Goal: Transaction & Acquisition: Purchase product/service

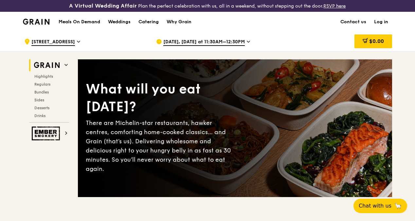
click at [380, 25] on link "Log in" at bounding box center [382, 22] width 22 height 20
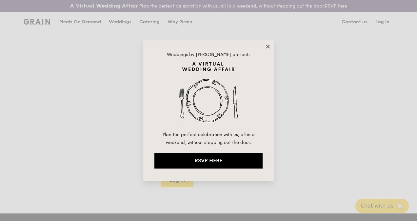
click at [265, 47] on icon at bounding box center [268, 47] width 6 height 6
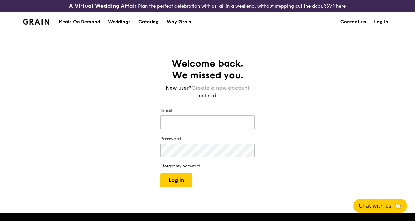
click at [220, 92] on link "Create a new account" at bounding box center [221, 88] width 58 height 8
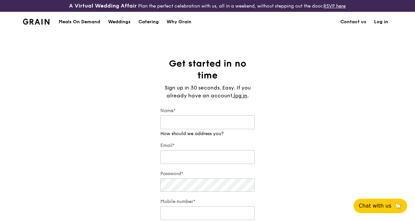
scroll to position [33, 0]
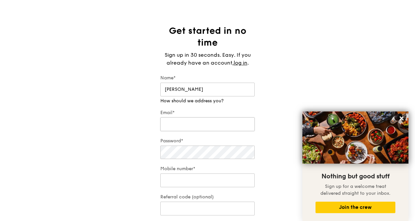
type input "[PERSON_NAME]"
click at [199, 130] on div "Email*" at bounding box center [208, 120] width 94 height 23
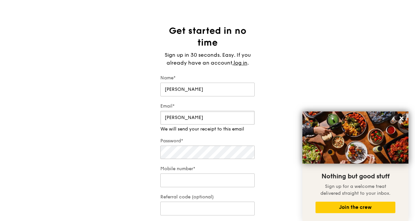
type input "[EMAIL_ADDRESS][DOMAIN_NAME]"
type input "92313663"
click at [197, 158] on div "Password*" at bounding box center [208, 149] width 94 height 23
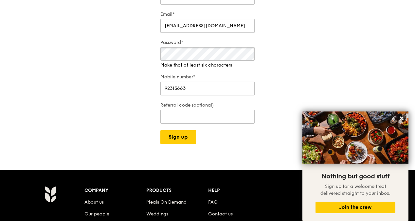
scroll to position [164, 0]
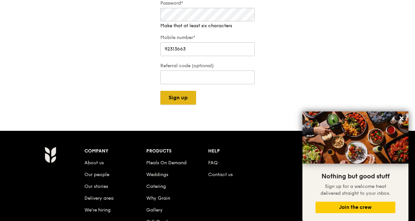
click at [182, 99] on button "Sign up" at bounding box center [179, 98] width 36 height 14
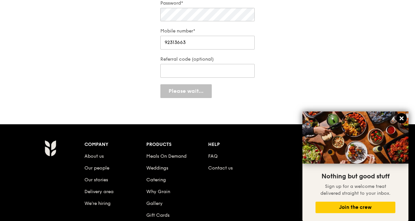
click at [402, 120] on icon at bounding box center [402, 118] width 6 height 6
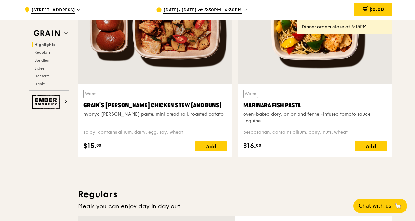
scroll to position [295, 0]
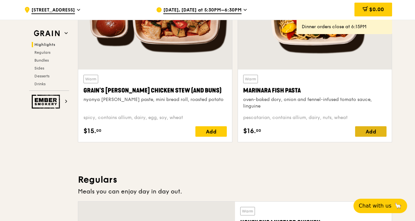
click at [372, 137] on div "Add" at bounding box center [370, 131] width 31 height 10
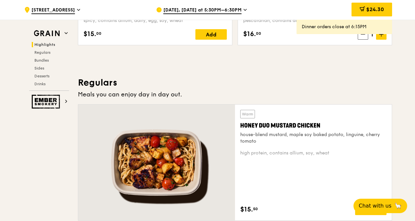
scroll to position [426, 0]
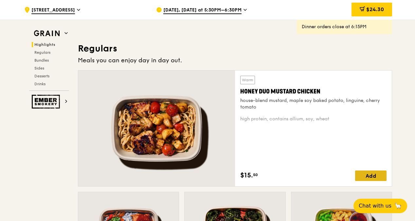
click at [369, 180] on div "Add" at bounding box center [370, 175] width 31 height 10
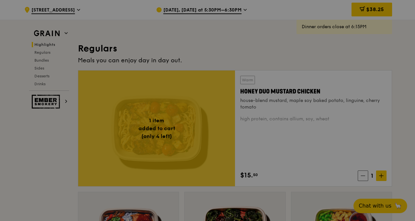
click at [384, 181] on div at bounding box center [207, 110] width 415 height 221
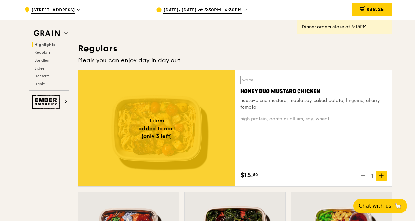
click at [384, 181] on span at bounding box center [381, 175] width 10 height 10
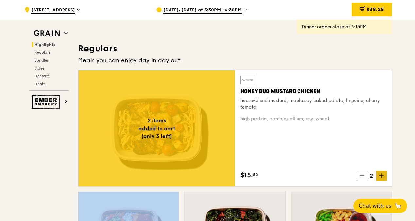
click at [384, 181] on span at bounding box center [381, 175] width 10 height 10
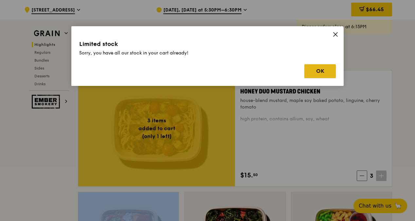
click at [322, 73] on button "OK" at bounding box center [320, 71] width 31 height 14
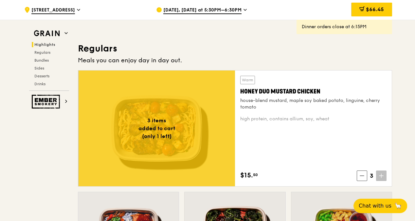
click at [383, 178] on icon at bounding box center [381, 175] width 5 height 5
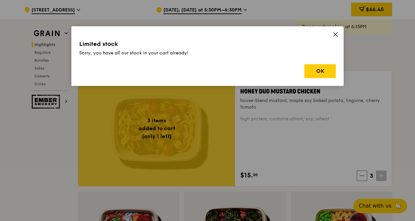
click at [336, 33] on icon at bounding box center [336, 34] width 6 height 6
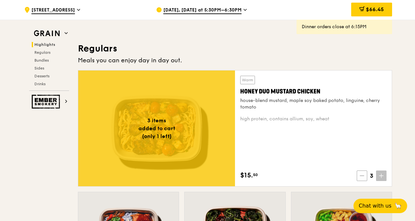
click at [360, 181] on span at bounding box center [362, 175] width 10 height 10
click at [380, 178] on icon at bounding box center [381, 175] width 5 height 5
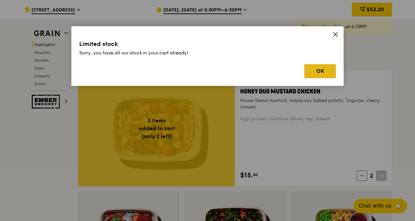
click at [318, 72] on button "OK" at bounding box center [320, 71] width 31 height 14
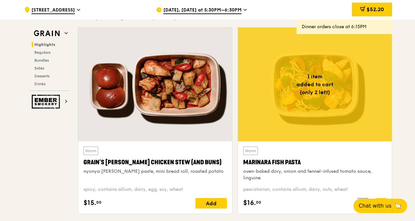
scroll to position [197, 0]
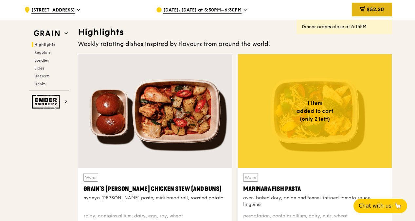
click at [370, 4] on div "$52.20" at bounding box center [372, 10] width 40 height 14
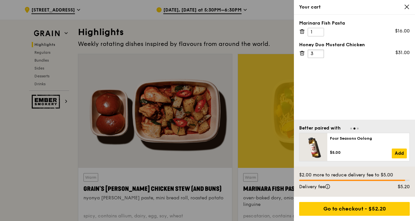
click at [320, 51] on input "3" at bounding box center [316, 53] width 16 height 9
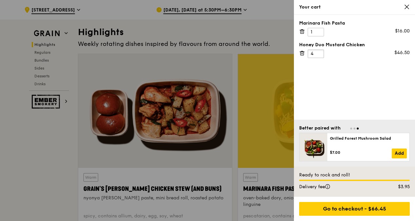
click at [320, 51] on input "4" at bounding box center [316, 53] width 16 height 9
click at [320, 51] on input "5" at bounding box center [316, 53] width 16 height 9
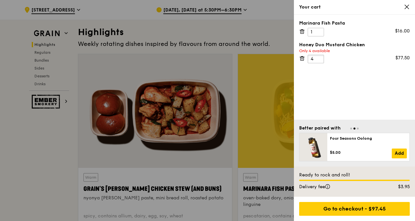
type input "4"
click at [319, 62] on input "4" at bounding box center [316, 59] width 16 height 9
click at [406, 8] on icon at bounding box center [407, 7] width 6 height 6
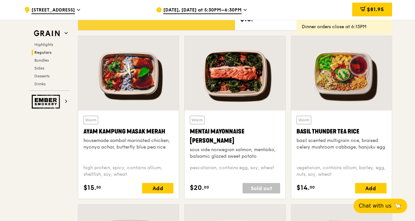
scroll to position [622, 0]
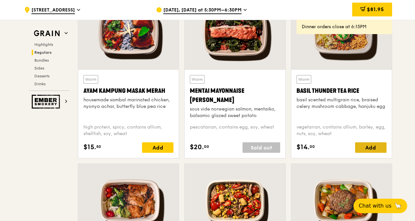
click at [372, 153] on div "Add" at bounding box center [370, 147] width 31 height 10
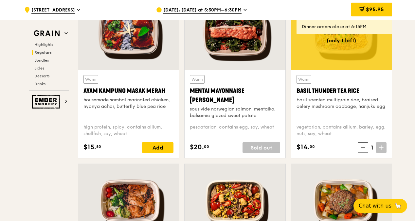
click at [382, 149] on icon at bounding box center [382, 147] width 0 height 4
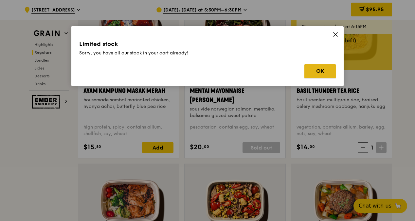
click at [318, 71] on button "OK" at bounding box center [320, 71] width 31 height 14
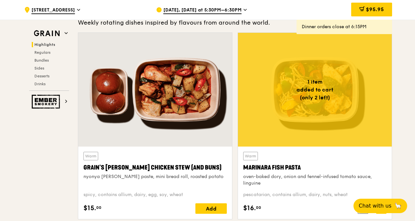
scroll to position [197, 0]
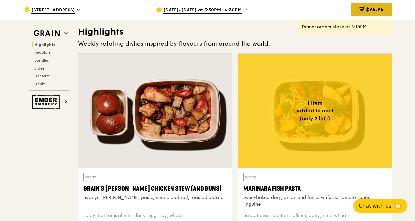
click at [376, 11] on span "$95.95" at bounding box center [375, 9] width 18 height 6
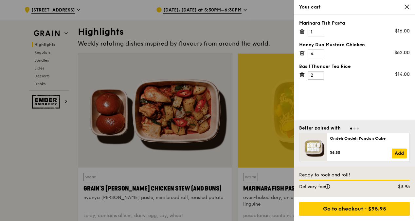
type input "2"
click at [320, 74] on input "2" at bounding box center [316, 75] width 16 height 9
click at [408, 5] on icon at bounding box center [407, 7] width 6 height 6
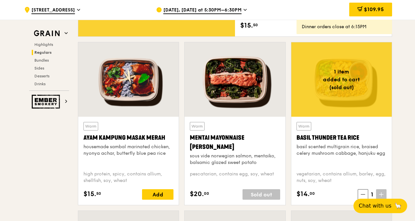
scroll to position [590, 0]
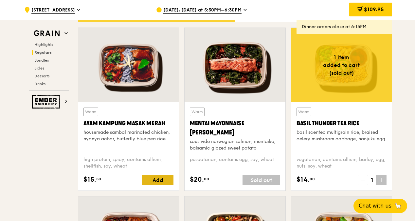
click at [156, 185] on div "Add" at bounding box center [157, 180] width 31 height 10
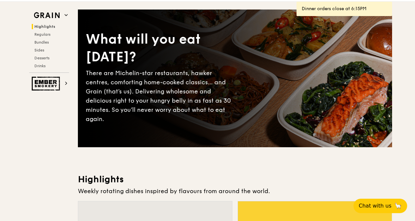
scroll to position [0, 0]
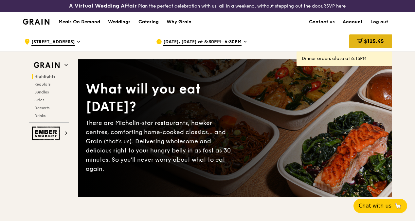
click at [389, 48] on div "$125.45" at bounding box center [371, 41] width 43 height 14
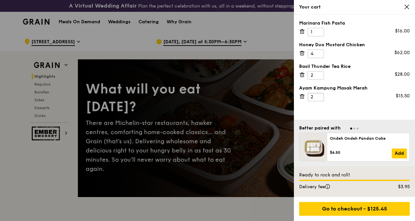
type input "2"
click at [320, 93] on input "2" at bounding box center [316, 97] width 16 height 9
click at [407, 8] on icon at bounding box center [407, 7] width 6 height 6
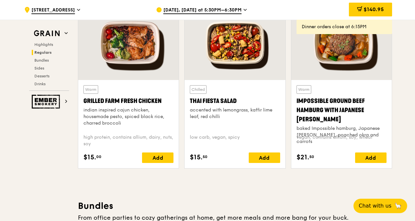
scroll to position [786, 0]
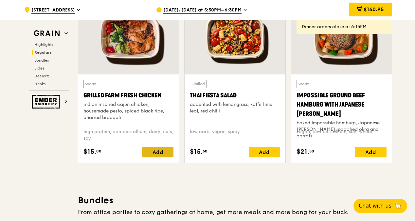
click at [172, 157] on div "Add" at bounding box center [157, 152] width 31 height 10
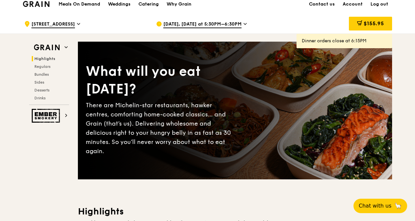
scroll to position [0, 0]
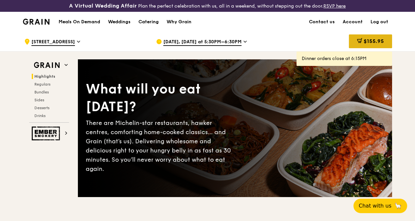
click at [382, 48] on div "$155.95" at bounding box center [370, 41] width 43 height 14
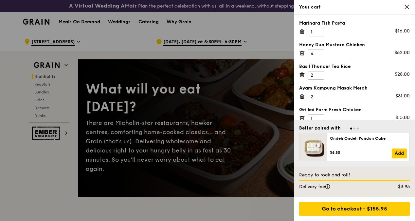
scroll to position [7, 0]
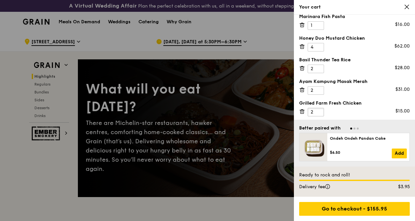
click at [318, 110] on input "2" at bounding box center [316, 112] width 16 height 9
click at [320, 113] on input "3" at bounding box center [316, 117] width 16 height 9
click at [318, 117] on input "2" at bounding box center [316, 117] width 16 height 9
type input "1"
click at [319, 117] on input "1" at bounding box center [316, 117] width 16 height 9
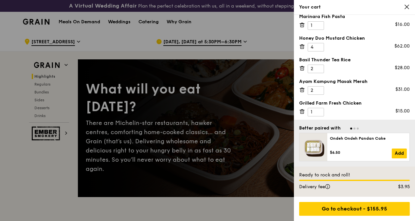
click at [407, 7] on icon at bounding box center [407, 7] width 4 height 4
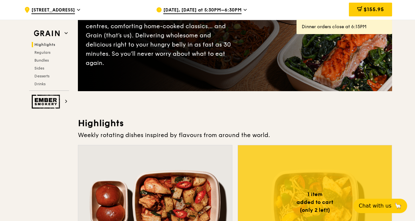
scroll to position [66, 0]
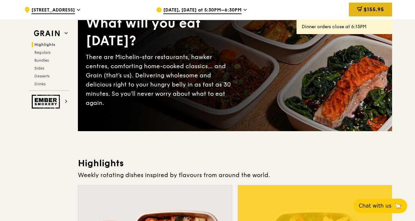
click at [374, 8] on span "$155.95" at bounding box center [374, 9] width 20 height 6
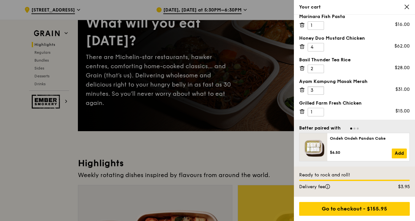
click at [319, 88] on input "3" at bounding box center [316, 90] width 16 height 9
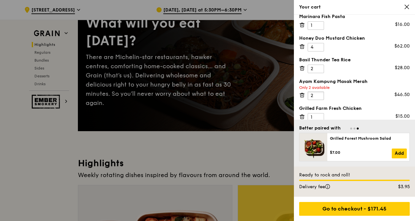
type input "2"
click at [320, 97] on input "2" at bounding box center [316, 95] width 16 height 9
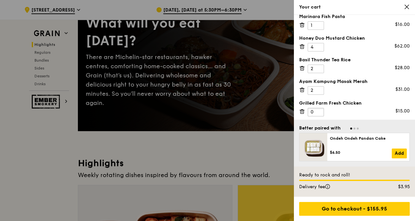
type input "0"
click at [319, 111] on input "0" at bounding box center [316, 112] width 16 height 9
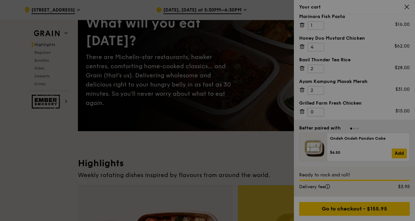
click at [318, 107] on div at bounding box center [207, 110] width 415 height 221
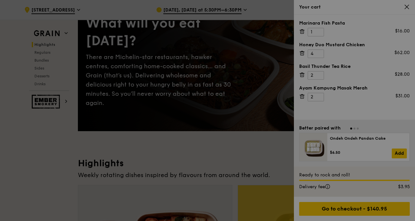
scroll to position [0, 0]
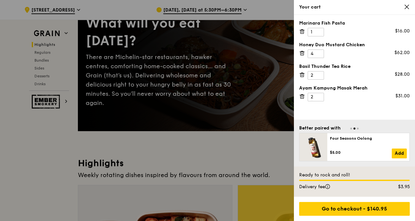
click at [409, 4] on div "Your cart" at bounding box center [354, 7] width 121 height 15
click at [408, 5] on icon at bounding box center [407, 7] width 6 height 6
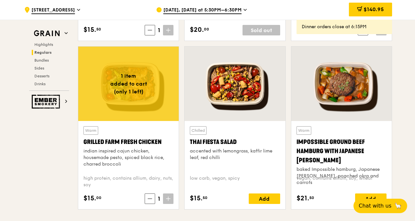
scroll to position [754, 0]
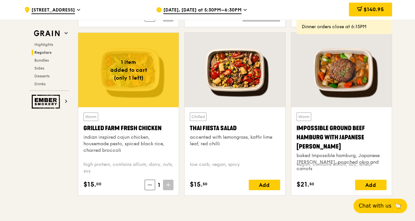
click at [170, 190] on span at bounding box center [168, 185] width 10 height 10
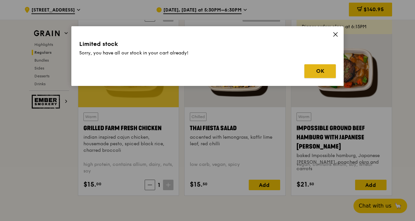
click at [323, 72] on button "OK" at bounding box center [320, 71] width 31 height 14
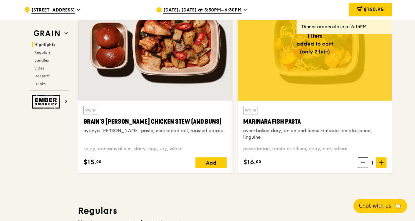
scroll to position [262, 0]
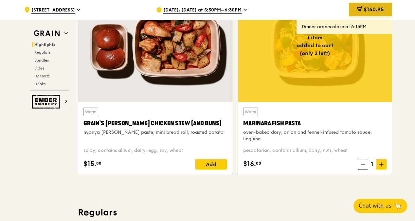
click at [377, 7] on span "$140.95" at bounding box center [374, 9] width 20 height 6
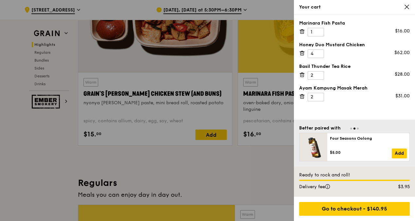
scroll to position [328, 0]
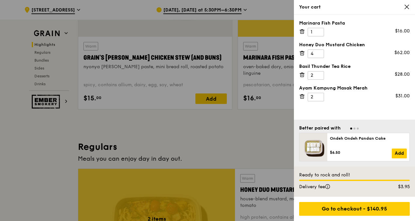
click at [205, 140] on div at bounding box center [207, 110] width 415 height 221
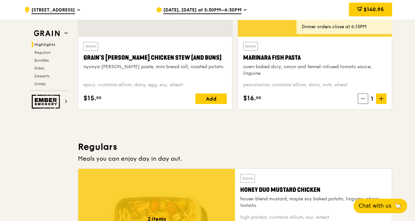
scroll to position [262, 0]
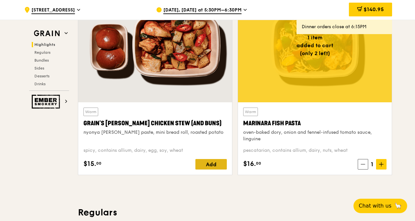
click at [212, 169] on div "Add" at bounding box center [211, 164] width 31 height 10
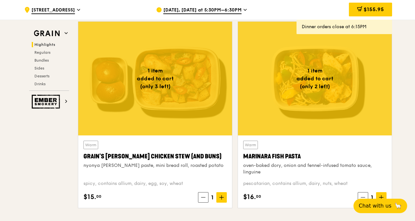
scroll to position [229, 0]
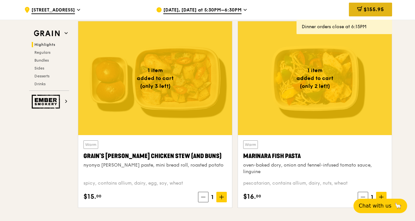
click at [382, 9] on span "$155.95" at bounding box center [374, 9] width 20 height 6
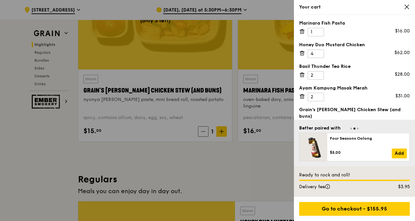
scroll to position [343, 0]
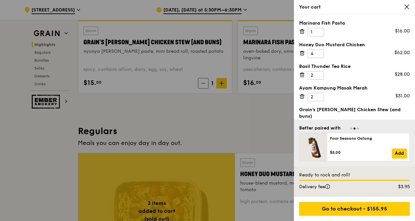
click at [247, 143] on div at bounding box center [207, 110] width 415 height 221
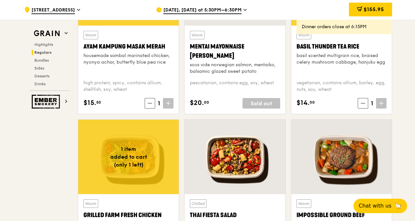
scroll to position [703, 0]
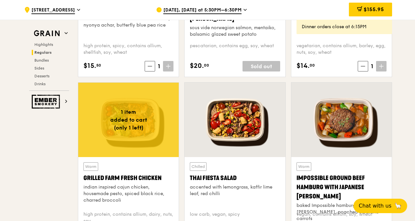
click at [160, 134] on div at bounding box center [128, 120] width 101 height 74
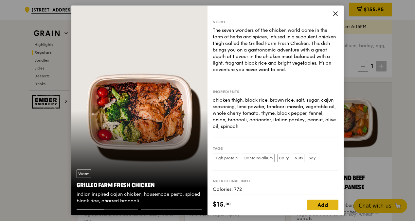
click at [321, 206] on div "Add" at bounding box center [322, 205] width 31 height 10
click at [335, 207] on span at bounding box center [333, 205] width 10 height 10
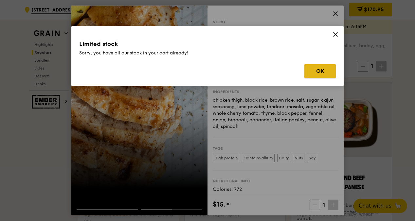
click at [319, 73] on button "OK" at bounding box center [320, 71] width 31 height 14
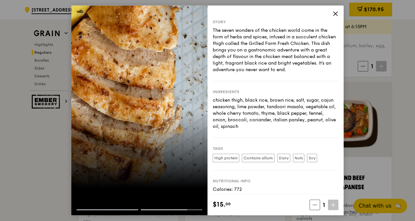
click at [338, 13] on icon at bounding box center [336, 14] width 6 height 6
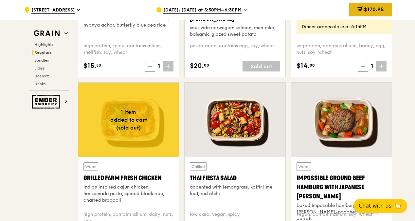
click at [363, 6] on div "$170.95" at bounding box center [371, 10] width 43 height 14
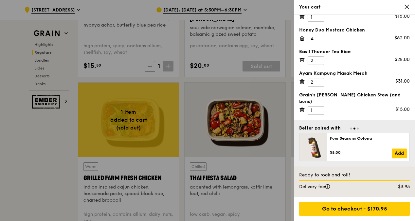
scroll to position [28, 0]
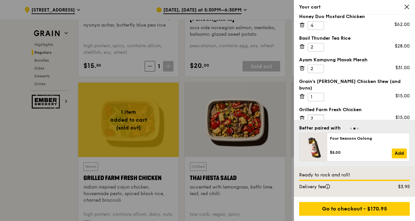
click at [320, 114] on input "2" at bounding box center [316, 118] width 16 height 9
type input "1"
click at [318, 120] on input "1" at bounding box center [316, 124] width 16 height 9
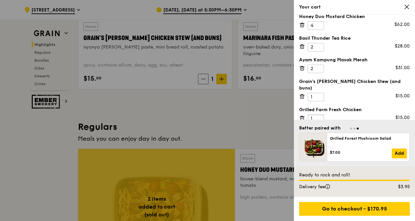
scroll to position [343, 0]
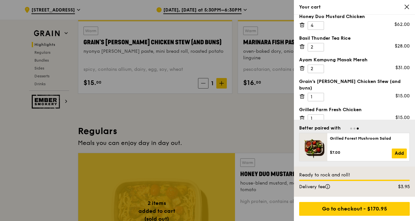
click at [249, 137] on div at bounding box center [207, 110] width 415 height 221
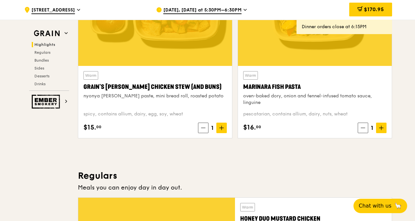
scroll to position [277, 0]
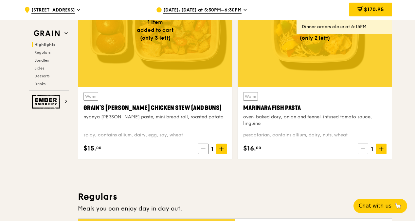
click at [356, 80] on div at bounding box center [315, 30] width 154 height 114
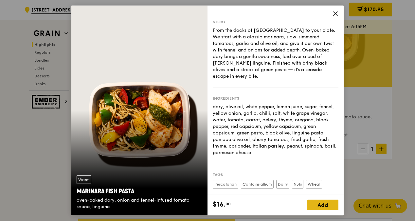
click at [322, 205] on div "Add" at bounding box center [322, 205] width 31 height 10
click at [334, 17] on span at bounding box center [336, 14] width 6 height 7
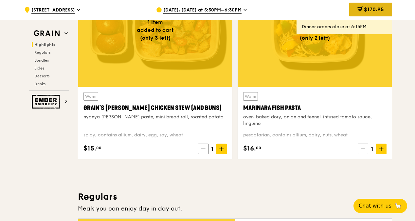
click at [374, 12] on span "$170.95" at bounding box center [374, 9] width 20 height 6
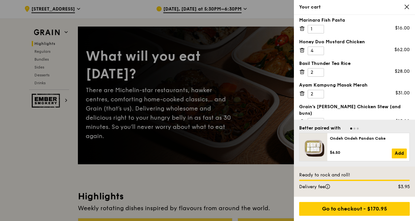
scroll to position [0, 0]
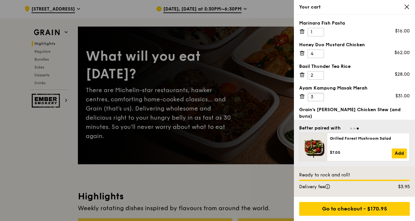
click at [316, 95] on input "3" at bounding box center [316, 97] width 16 height 9
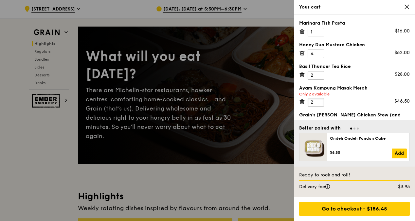
type input "2"
click at [319, 102] on input "2" at bounding box center [316, 102] width 16 height 9
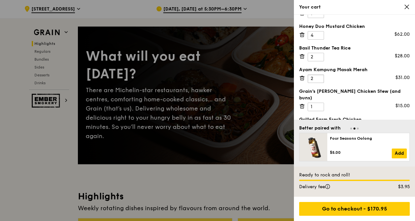
scroll to position [28, 0]
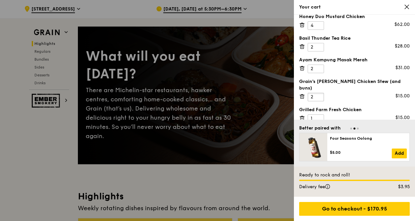
type input "2"
click at [319, 93] on input "2" at bounding box center [316, 97] width 16 height 9
click at [320, 114] on input "2" at bounding box center [316, 118] width 16 height 9
type input "1"
click at [319, 120] on input "1" at bounding box center [316, 124] width 16 height 9
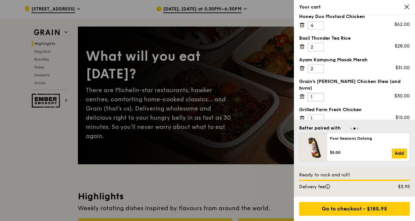
click at [316, 93] on input "1" at bounding box center [316, 97] width 16 height 9
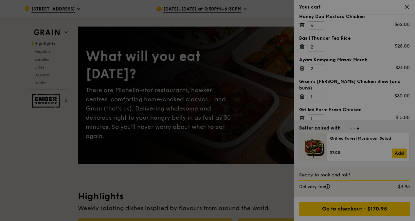
click at [319, 89] on div at bounding box center [207, 110] width 415 height 221
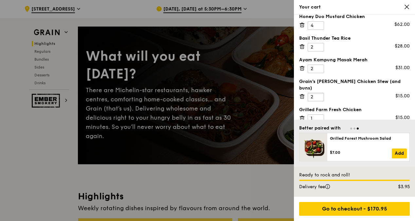
click at [320, 93] on input "2" at bounding box center [316, 97] width 16 height 9
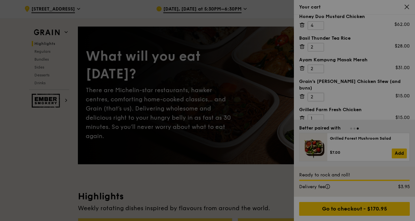
click at [320, 86] on div at bounding box center [207, 110] width 415 height 221
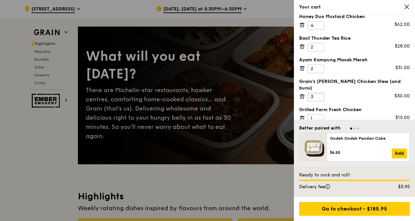
type input "3"
click at [319, 93] on input "3" at bounding box center [316, 97] width 16 height 9
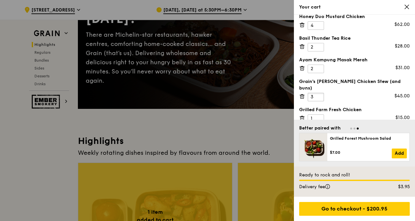
scroll to position [98, 0]
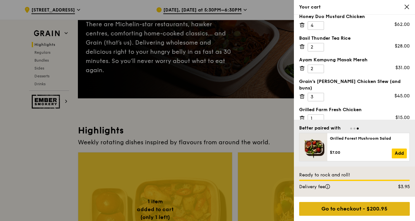
click at [379, 211] on div "Go to checkout - $200.95" at bounding box center [354, 209] width 111 height 14
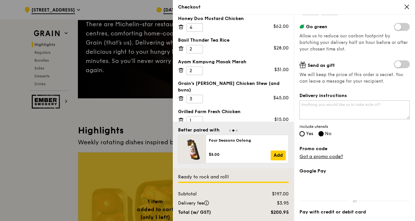
scroll to position [131, 0]
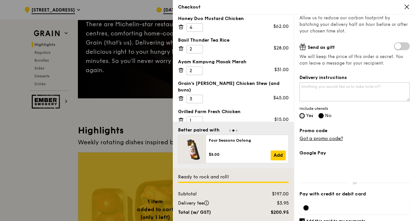
click at [302, 116] on input "Yes" at bounding box center [302, 115] width 5 height 5
radio input "true"
radio input "false"
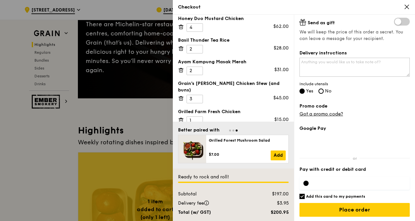
click at [344, 185] on div at bounding box center [355, 183] width 110 height 13
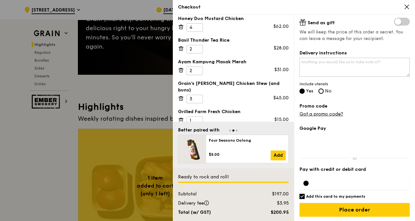
scroll to position [131, 0]
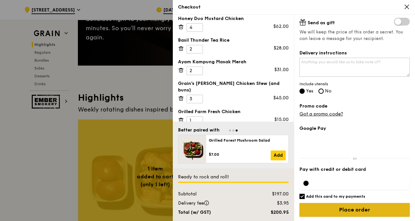
click at [334, 208] on input "Place order" at bounding box center [355, 210] width 110 height 14
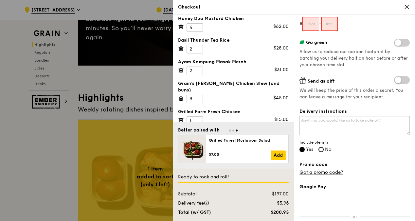
scroll to position [97, 0]
click at [351, 124] on textarea "Delivery instructions" at bounding box center [355, 125] width 110 height 19
type textarea "Pls call me at [PHONE_NUMBER] when arrive. Thks"
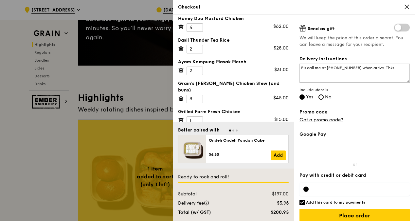
scroll to position [156, 0]
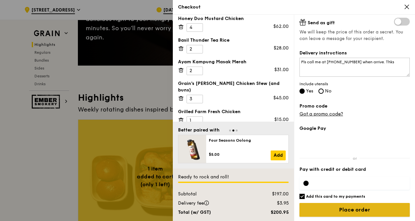
click at [360, 212] on input "Place order" at bounding box center [355, 210] width 110 height 14
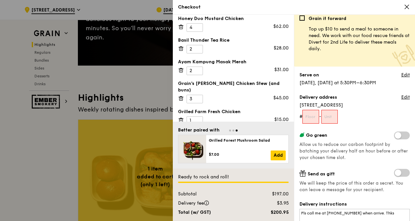
scroll to position [0, 0]
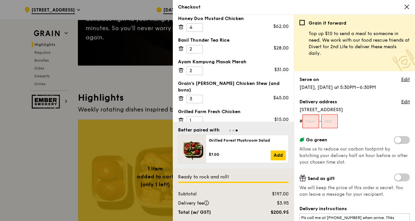
click at [312, 124] on input "text" at bounding box center [311, 121] width 17 height 14
type input "02"
click at [335, 121] on input "text" at bounding box center [330, 121] width 17 height 14
type input "00"
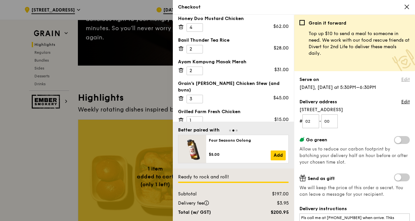
click at [403, 77] on link "Edit" at bounding box center [406, 79] width 9 height 7
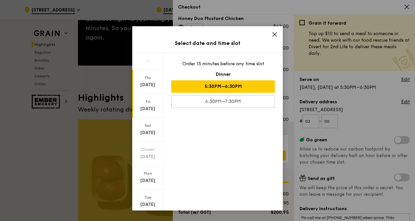
click at [147, 106] on div "[DATE]" at bounding box center [147, 108] width 29 height 7
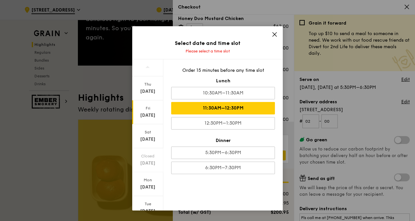
click at [262, 110] on div "11:30AM–12:30PM" at bounding box center [223, 108] width 104 height 12
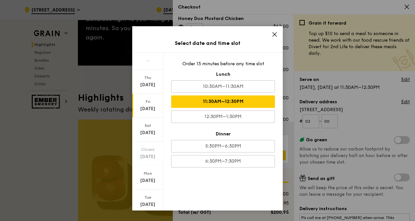
click at [272, 37] on icon at bounding box center [275, 34] width 6 height 6
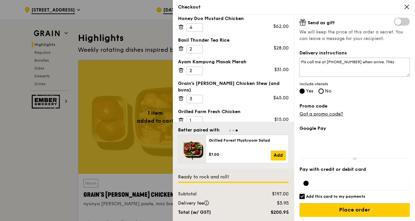
scroll to position [197, 0]
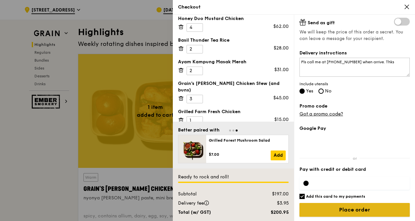
click at [341, 208] on input "Place order" at bounding box center [355, 210] width 110 height 14
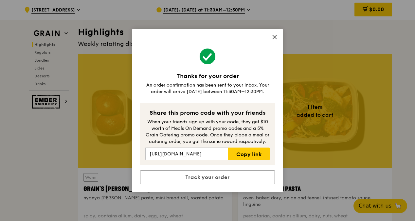
drag, startPoint x: 275, startPoint y: 38, endPoint x: 261, endPoint y: 104, distance: 67.3
click at [261, 104] on div "Thanks for your order An order confirmation has been sent to your inbox. Your o…" at bounding box center [207, 110] width 151 height 163
drag, startPoint x: 261, startPoint y: 104, endPoint x: 251, endPoint y: 50, distance: 54.1
click at [251, 50] on span at bounding box center [207, 57] width 135 height 18
click at [331, 30] on div "Thanks for your order An order confirmation has been sent to your inbox. Your o…" at bounding box center [207, 110] width 415 height 221
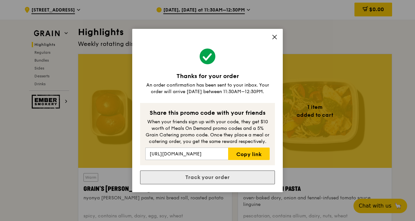
click at [223, 178] on link "Track your order" at bounding box center [207, 177] width 135 height 14
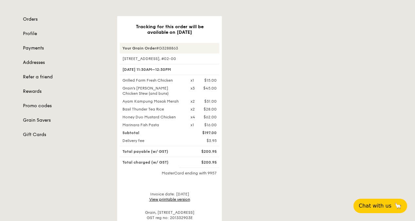
scroll to position [98, 0]
